Goal: Use online tool/utility: Utilize a website feature to perform a specific function

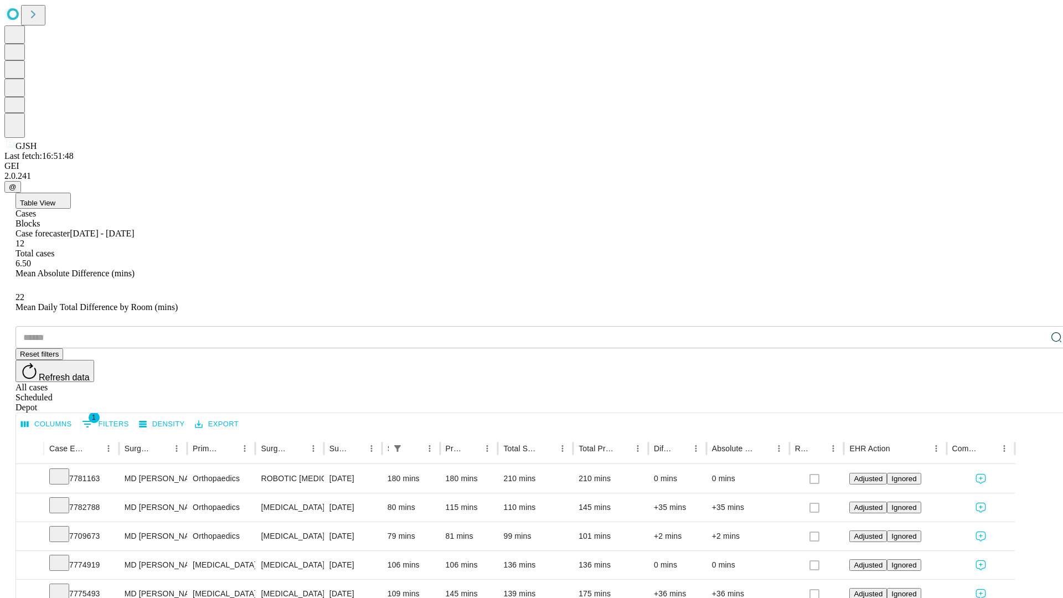
click at [55, 199] on span "Table View" at bounding box center [37, 203] width 35 height 8
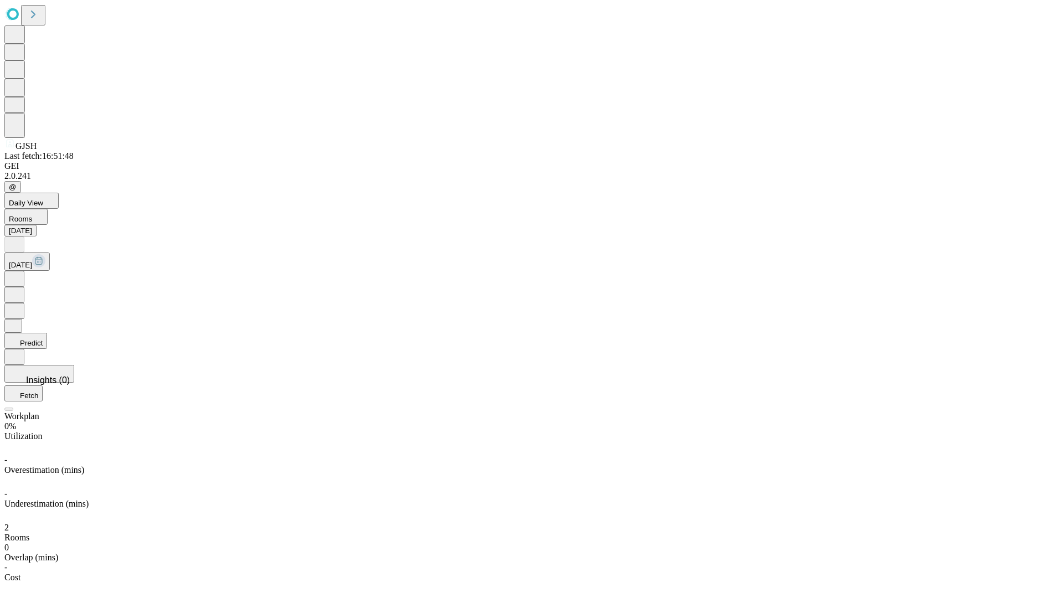
click at [47, 333] on button "Predict" at bounding box center [25, 341] width 43 height 16
